Goal: Task Accomplishment & Management: Complete application form

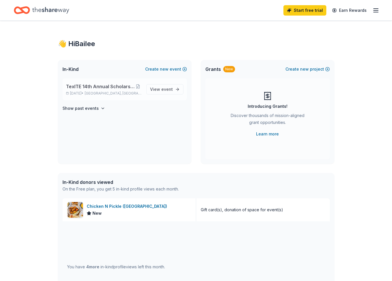
click at [105, 92] on span "Arlington, TX" at bounding box center [113, 93] width 57 height 5
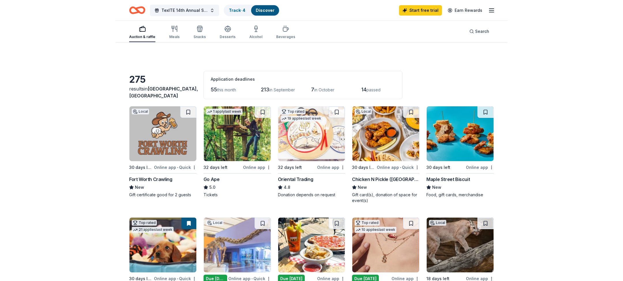
scroll to position [29, 0]
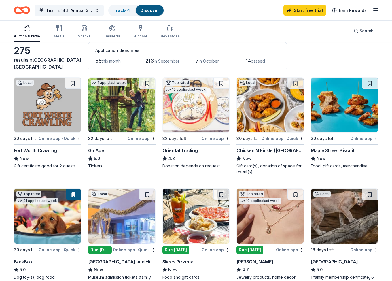
click at [263, 107] on img at bounding box center [270, 105] width 67 height 55
click at [266, 149] on div "Chicken N Pickle (Grand Prairie)" at bounding box center [270, 150] width 67 height 7
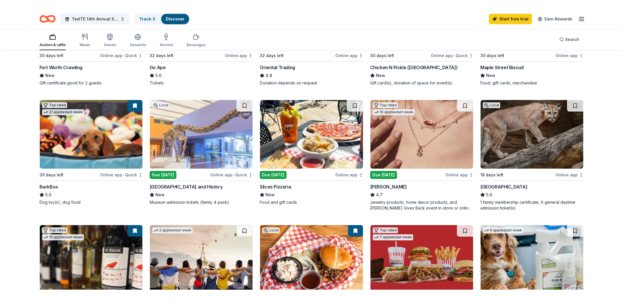
scroll to position [144, 0]
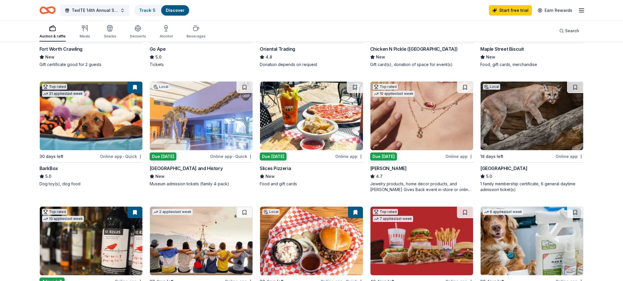
click at [209, 120] on img at bounding box center [201, 116] width 103 height 69
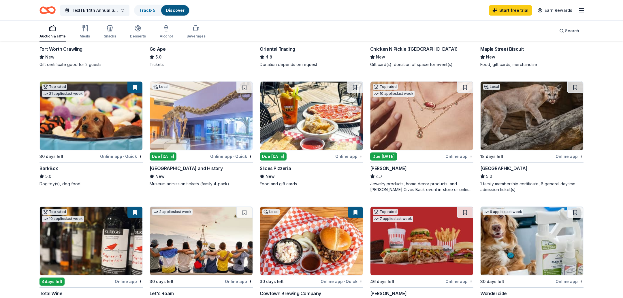
click at [392, 118] on img at bounding box center [421, 116] width 103 height 69
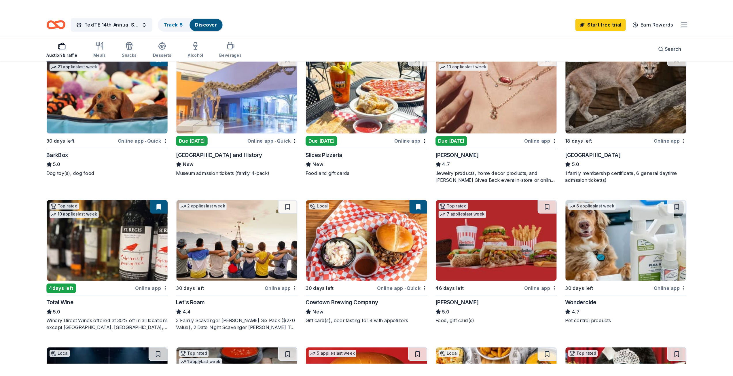
scroll to position [202, 0]
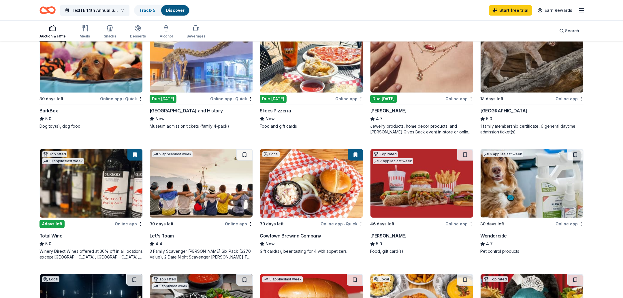
click at [97, 184] on img at bounding box center [91, 183] width 103 height 69
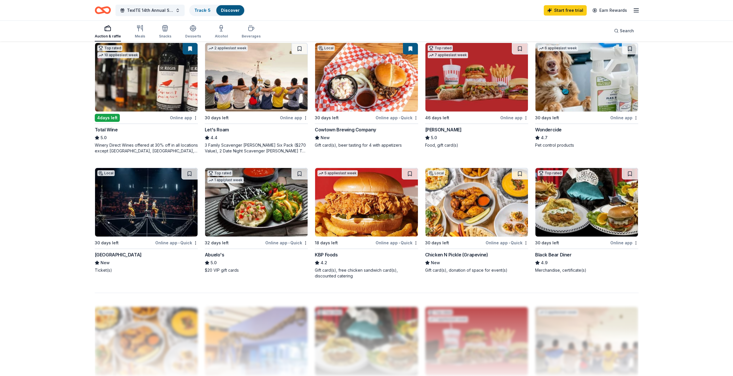
scroll to position [317, 0]
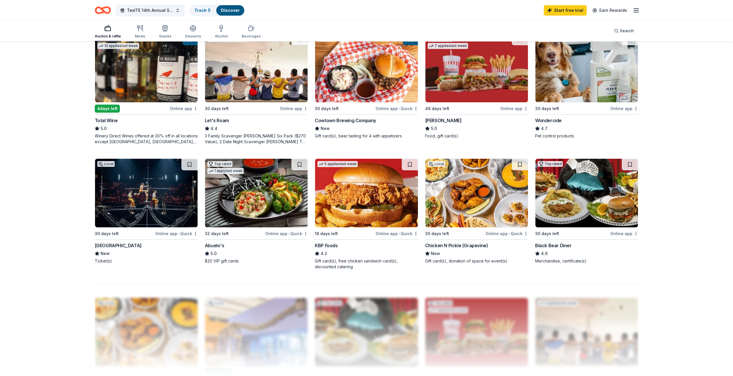
click at [154, 204] on img at bounding box center [146, 193] width 103 height 69
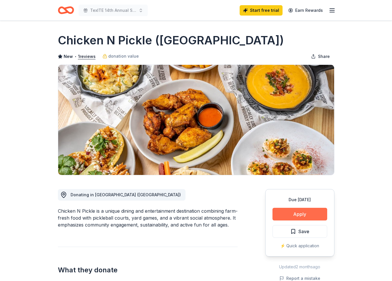
click at [293, 212] on button "Apply" at bounding box center [300, 214] width 55 height 13
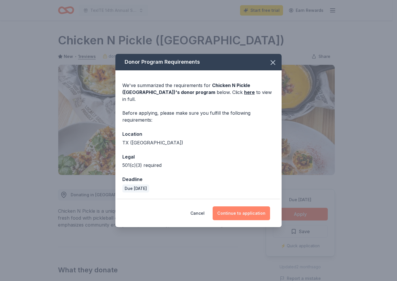
click at [252, 206] on button "Continue to application" at bounding box center [240, 213] width 57 height 14
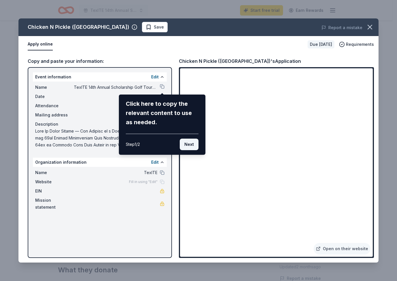
click at [191, 143] on button "Next" at bounding box center [189, 145] width 19 height 12
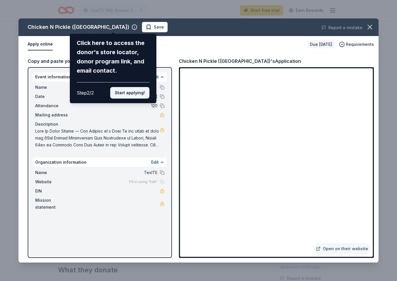
click at [128, 93] on button "Start applying!" at bounding box center [129, 93] width 39 height 12
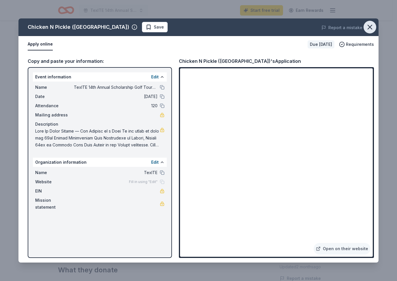
click at [373, 28] on icon "button" at bounding box center [369, 27] width 8 height 8
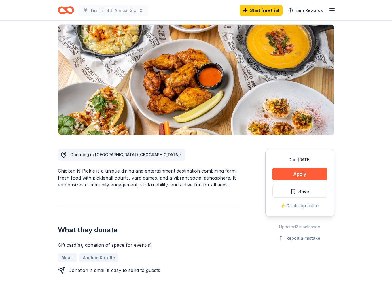
scroll to position [58, 0]
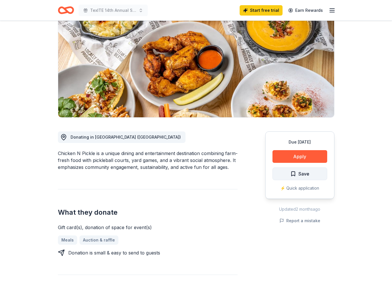
click at [296, 172] on span "Save" at bounding box center [299, 173] width 19 height 7
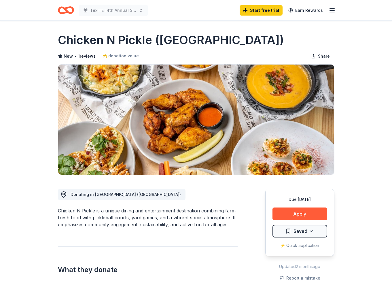
scroll to position [0, 0]
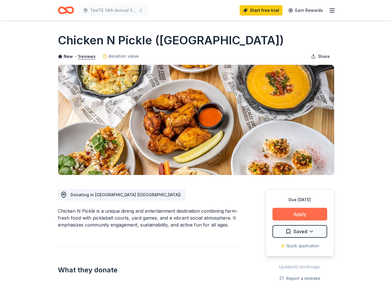
click at [305, 212] on button "Apply" at bounding box center [300, 214] width 55 height 13
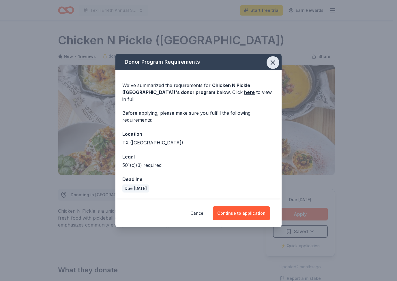
click at [275, 64] on icon "button" at bounding box center [273, 62] width 8 height 8
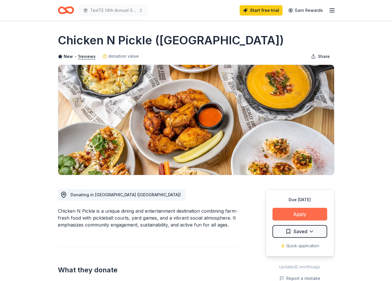
click at [286, 212] on button "Apply" at bounding box center [300, 214] width 55 height 13
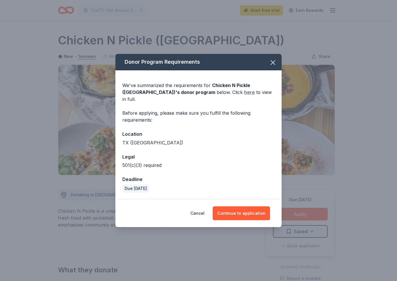
click at [244, 95] on link "here" at bounding box center [249, 92] width 11 height 7
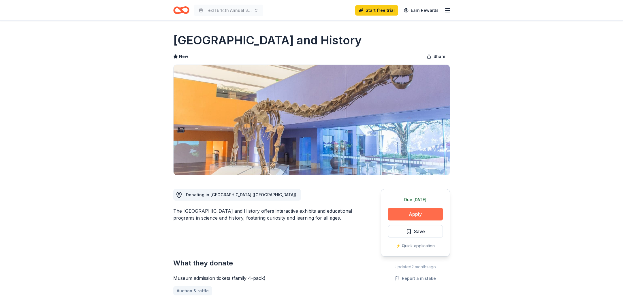
click at [441, 212] on button "Apply" at bounding box center [415, 214] width 55 height 13
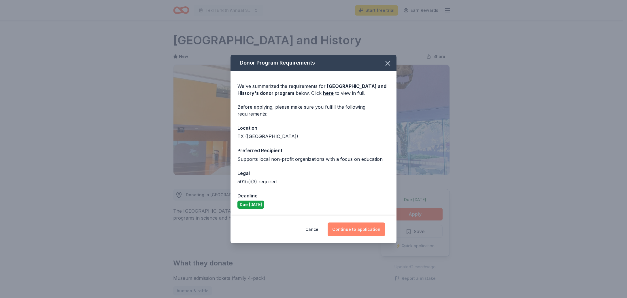
click at [364, 233] on button "Continue to application" at bounding box center [356, 229] width 57 height 14
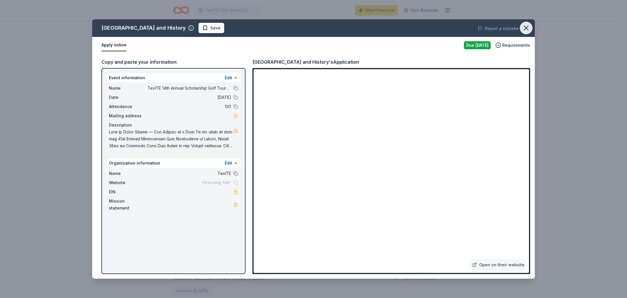
click at [525, 28] on icon "button" at bounding box center [526, 28] width 8 height 8
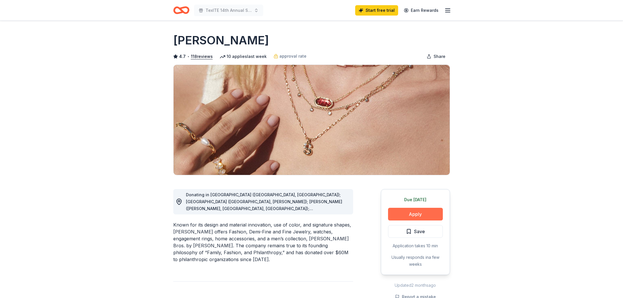
click at [413, 214] on button "Apply" at bounding box center [415, 214] width 55 height 13
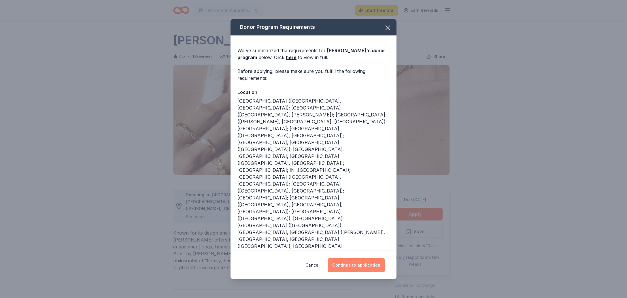
click at [360, 260] on button "Continue to application" at bounding box center [356, 265] width 57 height 14
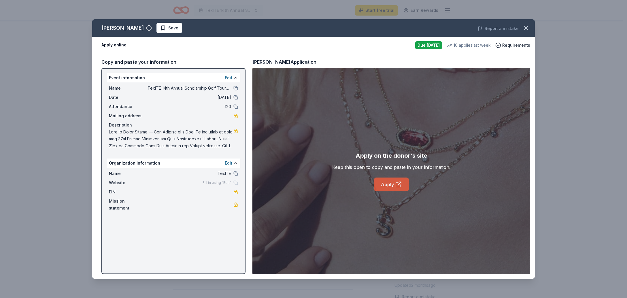
click at [397, 186] on icon at bounding box center [398, 184] width 7 height 7
click at [525, 28] on icon "button" at bounding box center [526, 28] width 8 height 8
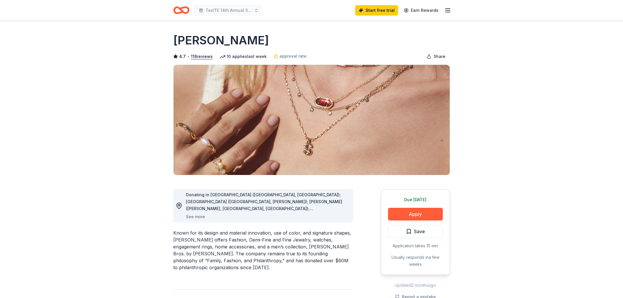
drag, startPoint x: 179, startPoint y: 11, endPoint x: 186, endPoint y: 10, distance: 6.9
click at [179, 11] on icon "Home" at bounding box center [181, 10] width 16 height 14
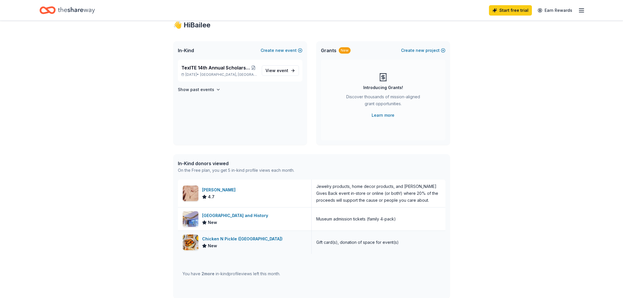
scroll to position [29, 0]
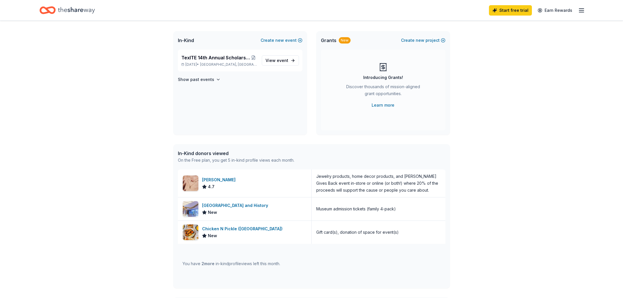
click at [143, 197] on div "👋 Hi Bailee In-Kind Create new event TexITE 14th Annual Scholarship Golf Tourna…" at bounding box center [311, 193] width 623 height 402
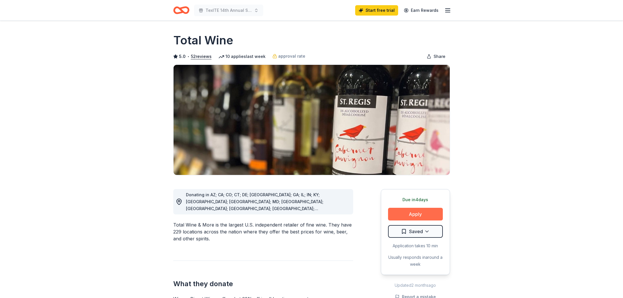
click at [416, 214] on button "Apply" at bounding box center [415, 214] width 55 height 13
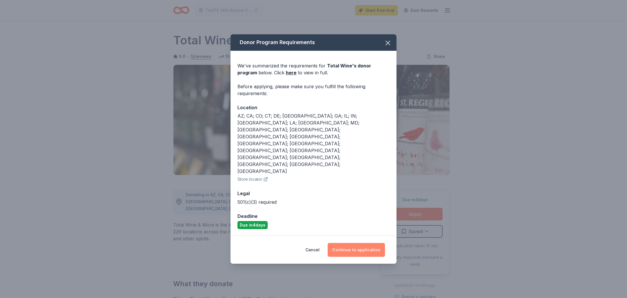
click at [368, 243] on button "Continue to application" at bounding box center [356, 250] width 57 height 14
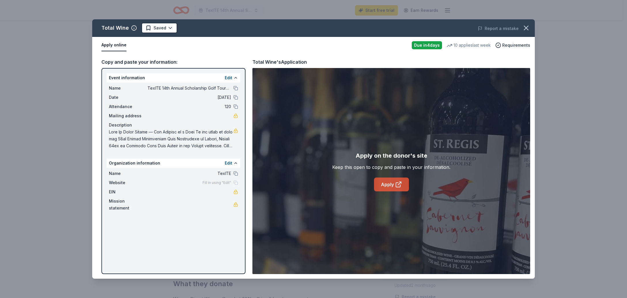
click at [387, 186] on link "Apply" at bounding box center [391, 185] width 35 height 14
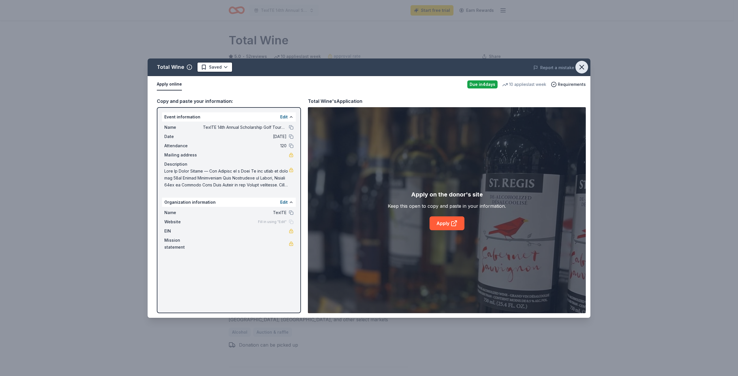
click at [581, 67] on icon "button" at bounding box center [581, 67] width 4 height 4
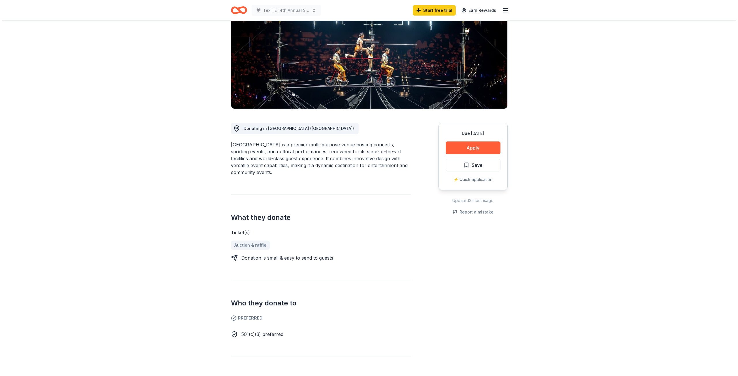
scroll to position [58, 0]
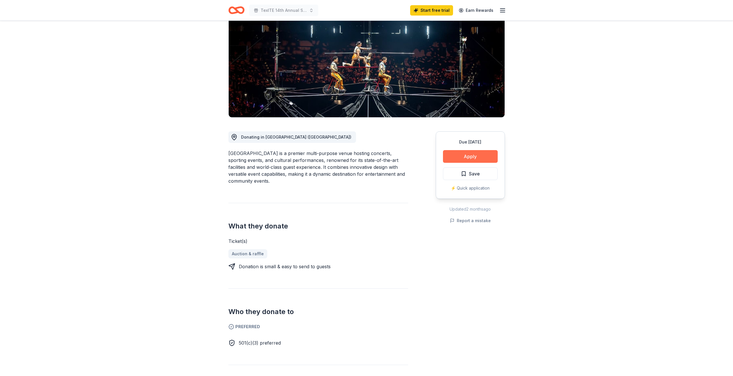
click at [479, 150] on button "Apply" at bounding box center [470, 156] width 55 height 13
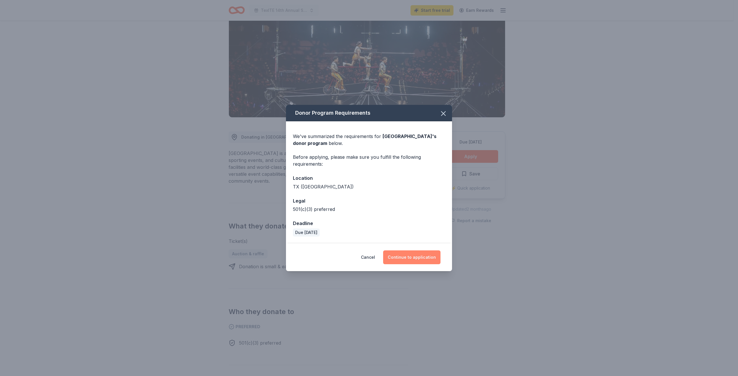
click at [430, 258] on button "Continue to application" at bounding box center [411, 257] width 57 height 14
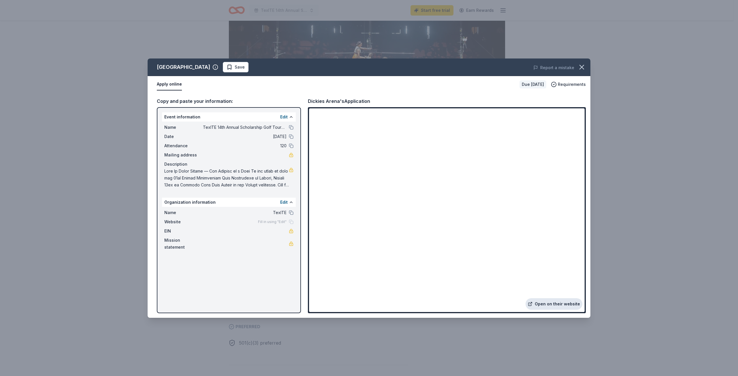
click at [548, 303] on link "Open on their website" at bounding box center [553, 304] width 57 height 12
click at [553, 307] on link "Open on their website" at bounding box center [553, 304] width 57 height 12
